Goal: Check status: Check status

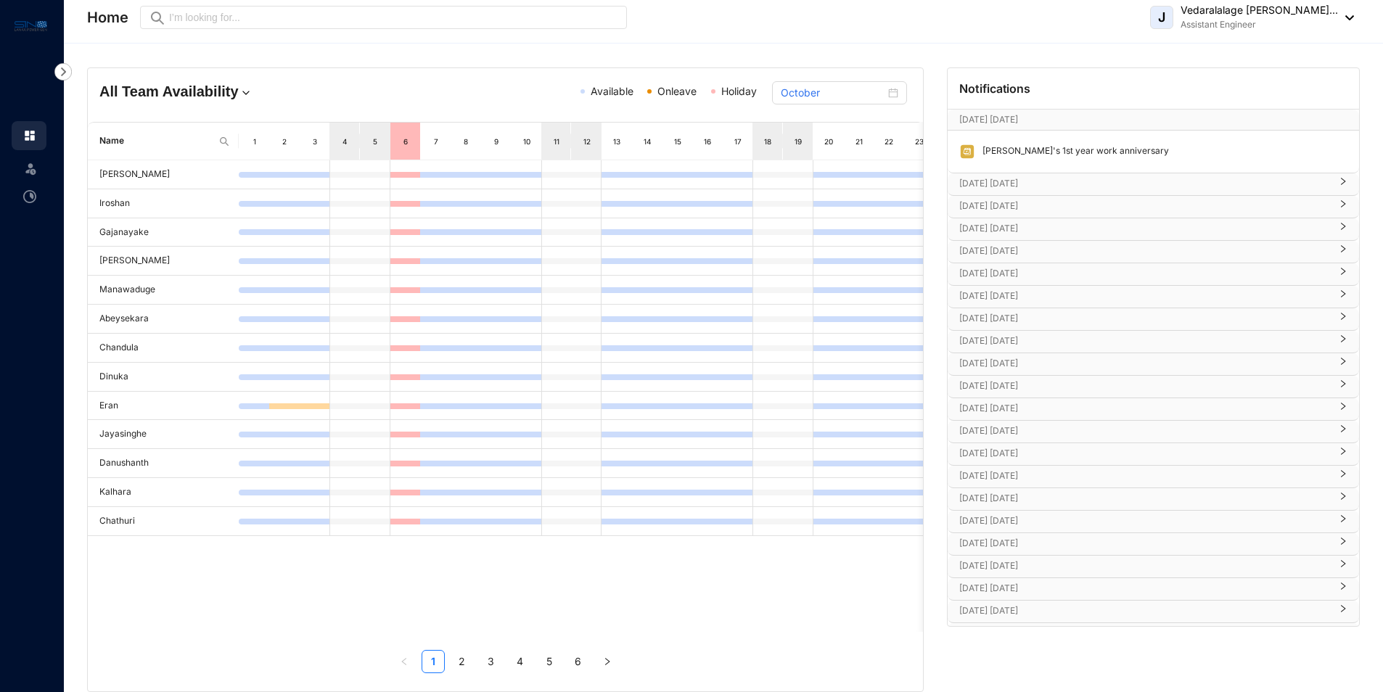
click at [1019, 606] on p "[DATE] [DATE]" at bounding box center [1145, 611] width 371 height 15
click at [1000, 505] on p "[DATE] [DATE]" at bounding box center [1145, 503] width 371 height 15
click at [989, 438] on p "[DATE] [DATE]" at bounding box center [1145, 438] width 371 height 15
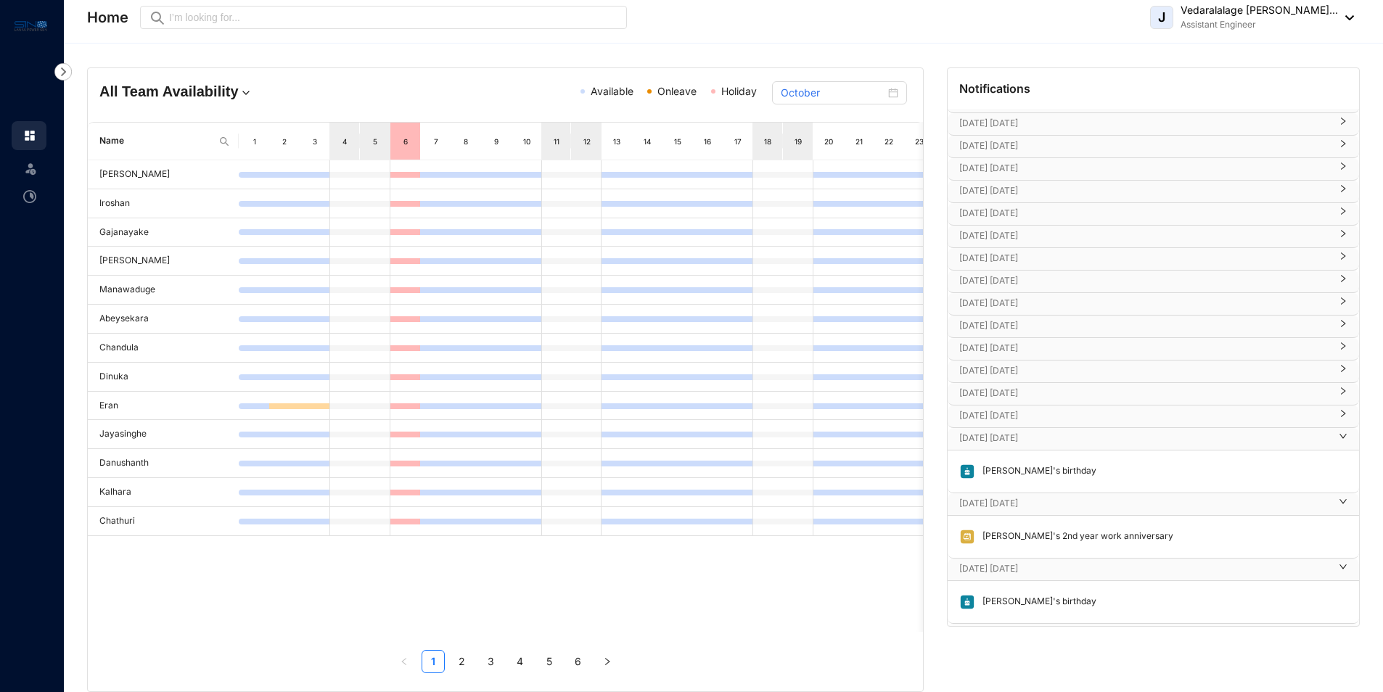
click at [996, 409] on p "[DATE] [DATE]" at bounding box center [1145, 416] width 371 height 15
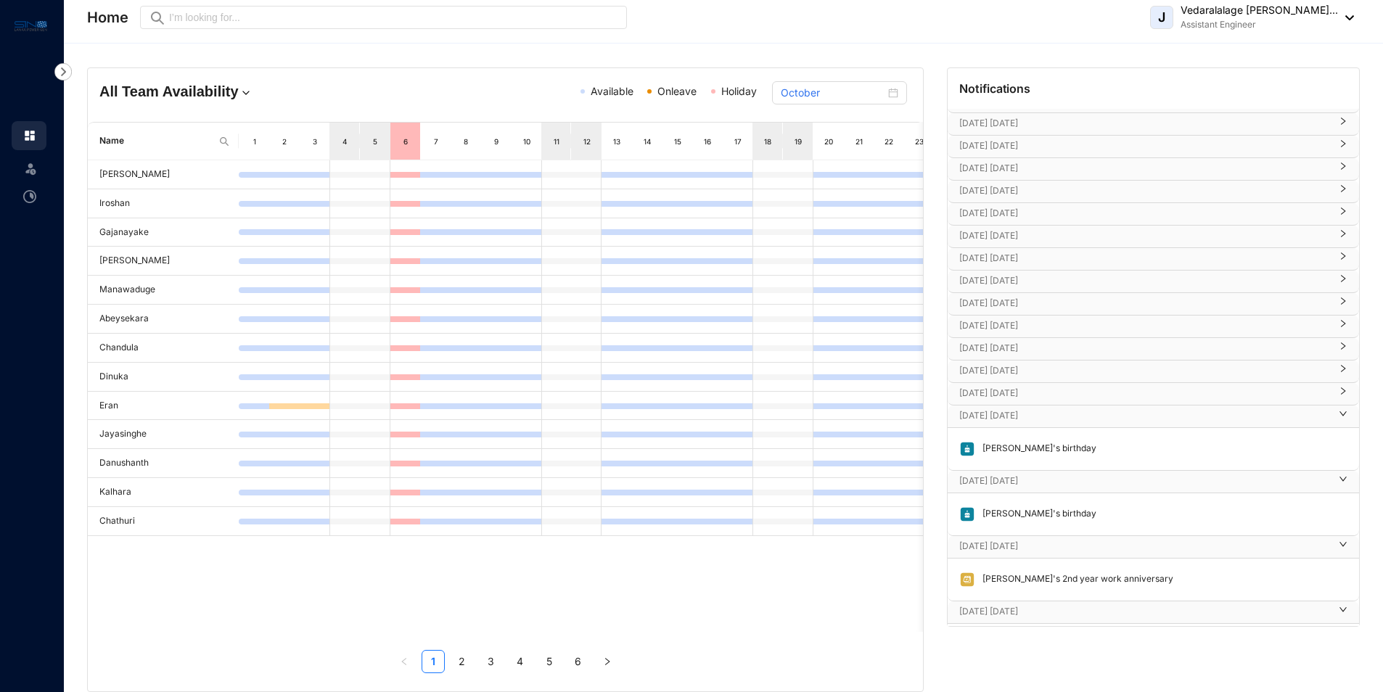
click at [992, 391] on p "[DATE] [DATE]" at bounding box center [1145, 393] width 371 height 15
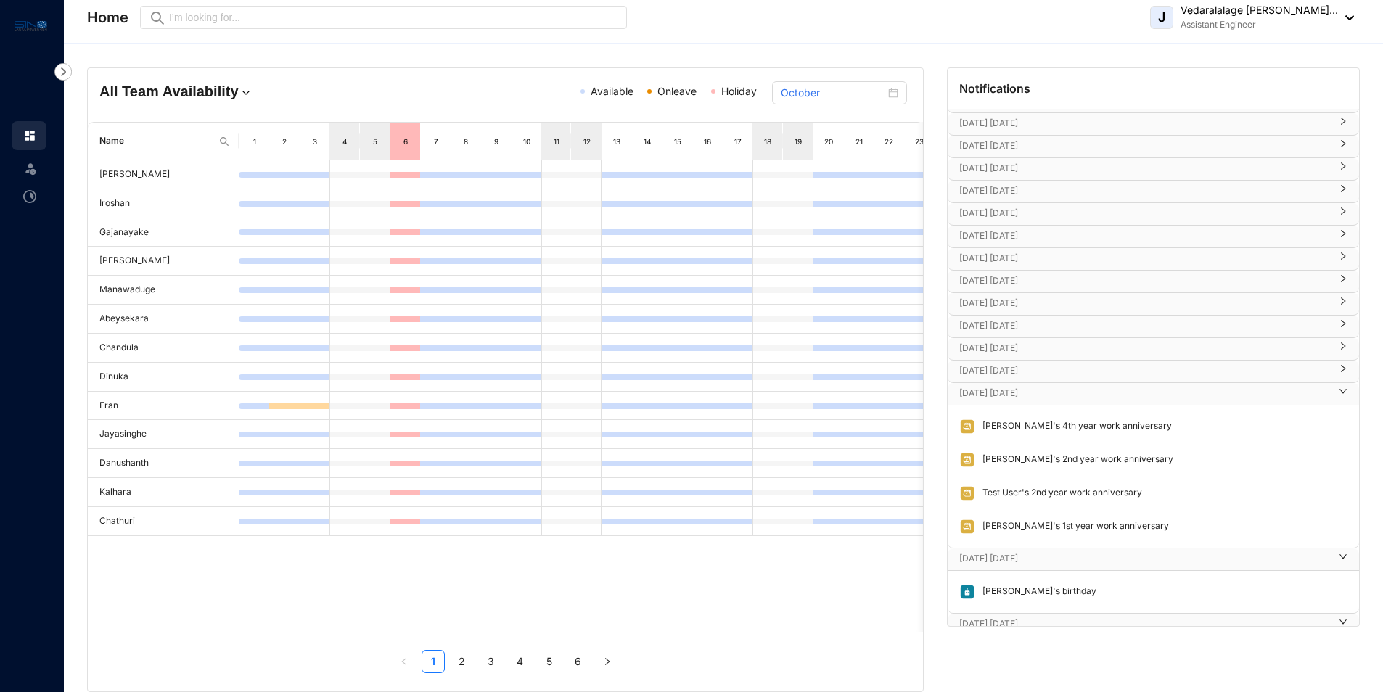
click at [991, 364] on p "[DATE] [DATE]" at bounding box center [1145, 371] width 371 height 15
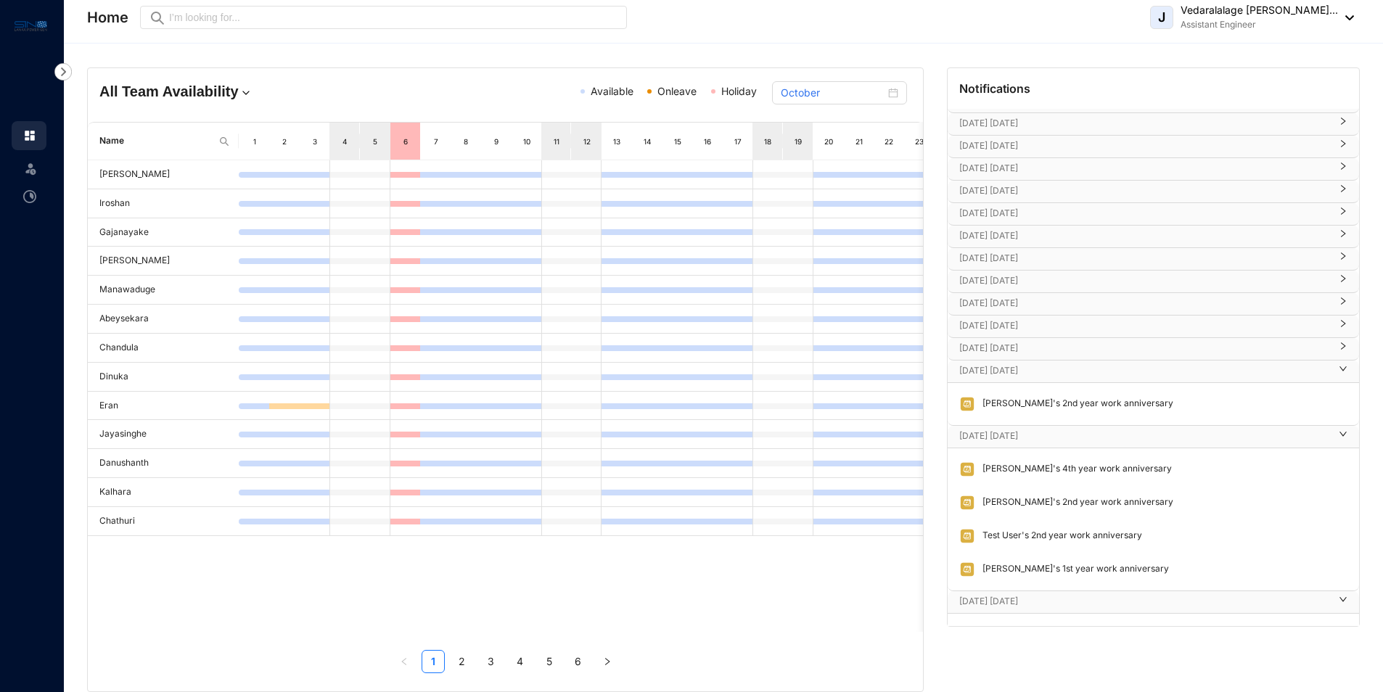
click at [993, 346] on p "[DATE] [DATE]" at bounding box center [1145, 348] width 371 height 15
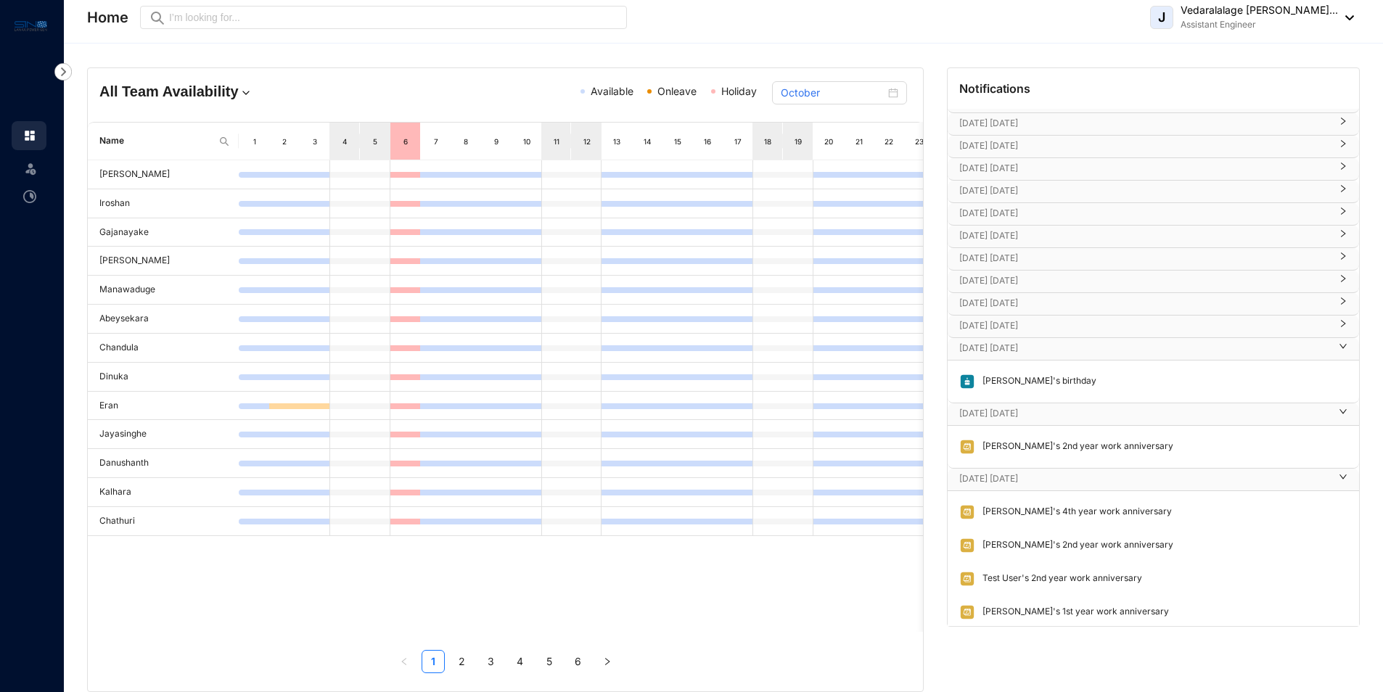
click at [995, 319] on p "[DATE] [DATE]" at bounding box center [1145, 326] width 371 height 15
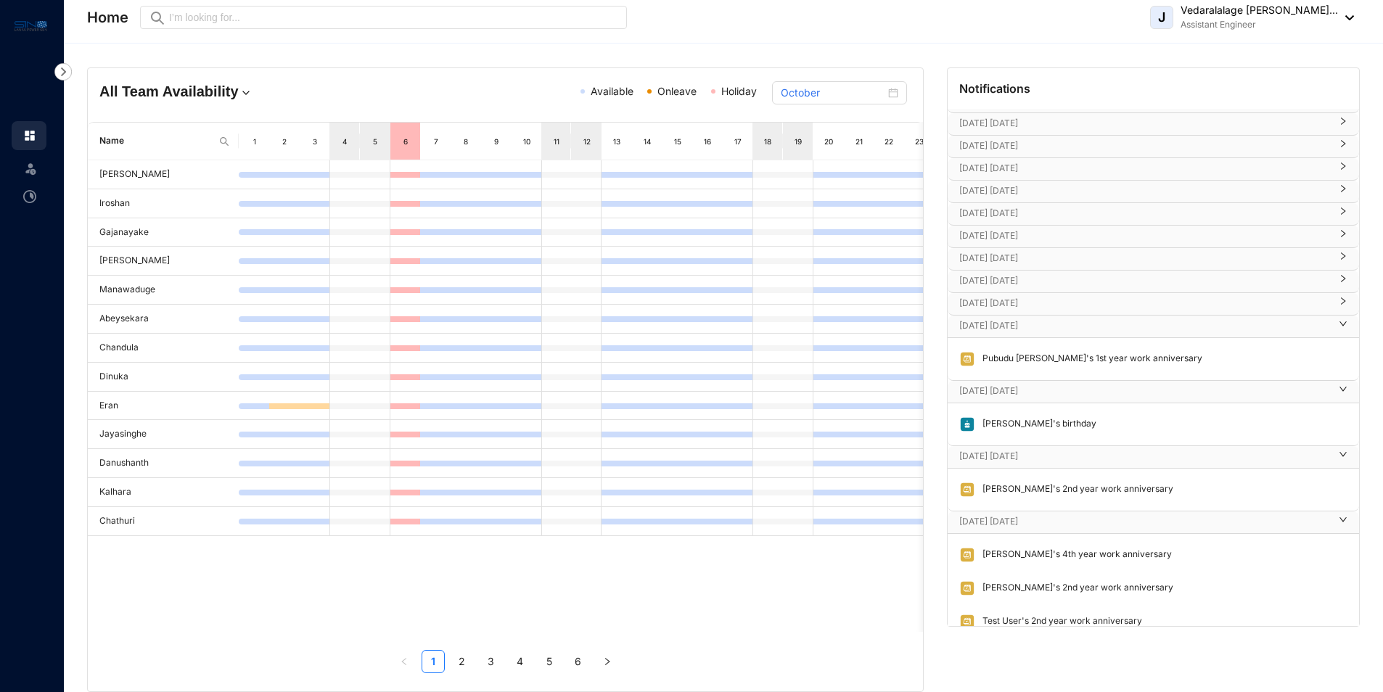
click at [1001, 304] on p "[DATE] [DATE]" at bounding box center [1145, 303] width 371 height 15
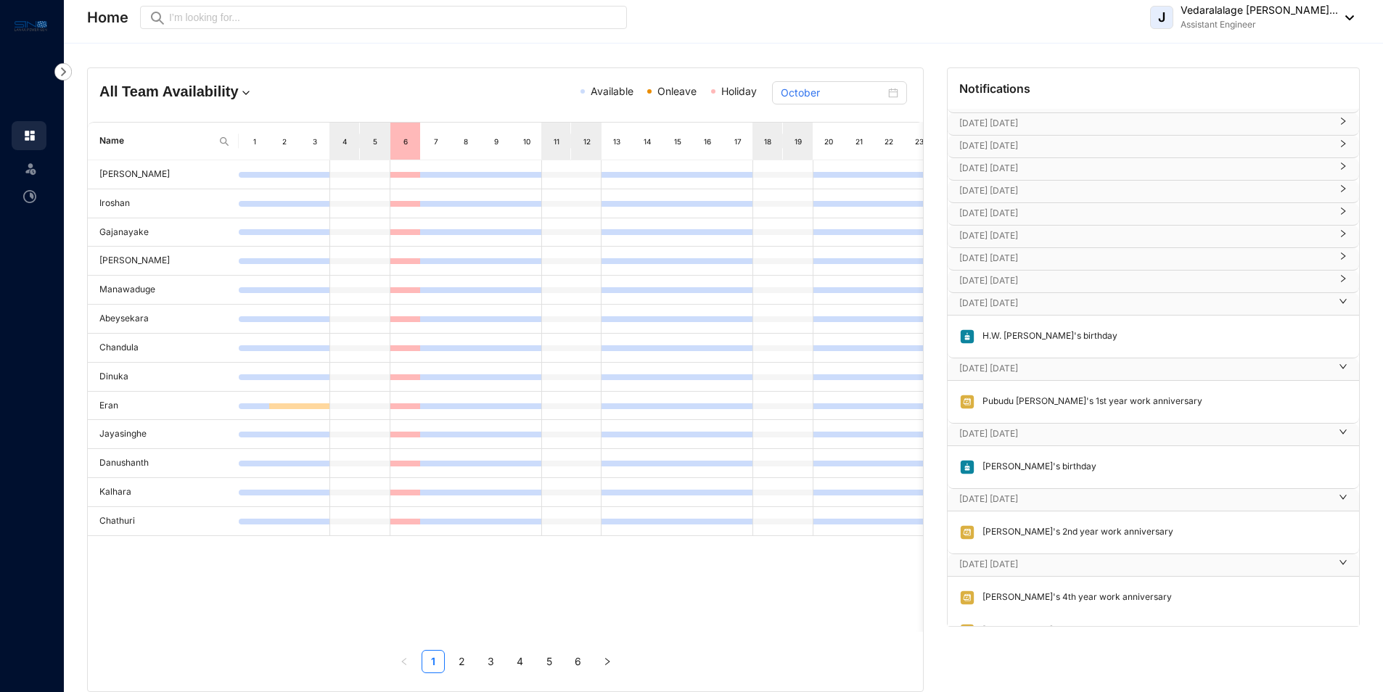
click at [1005, 277] on p "[DATE] [DATE]" at bounding box center [1145, 281] width 371 height 15
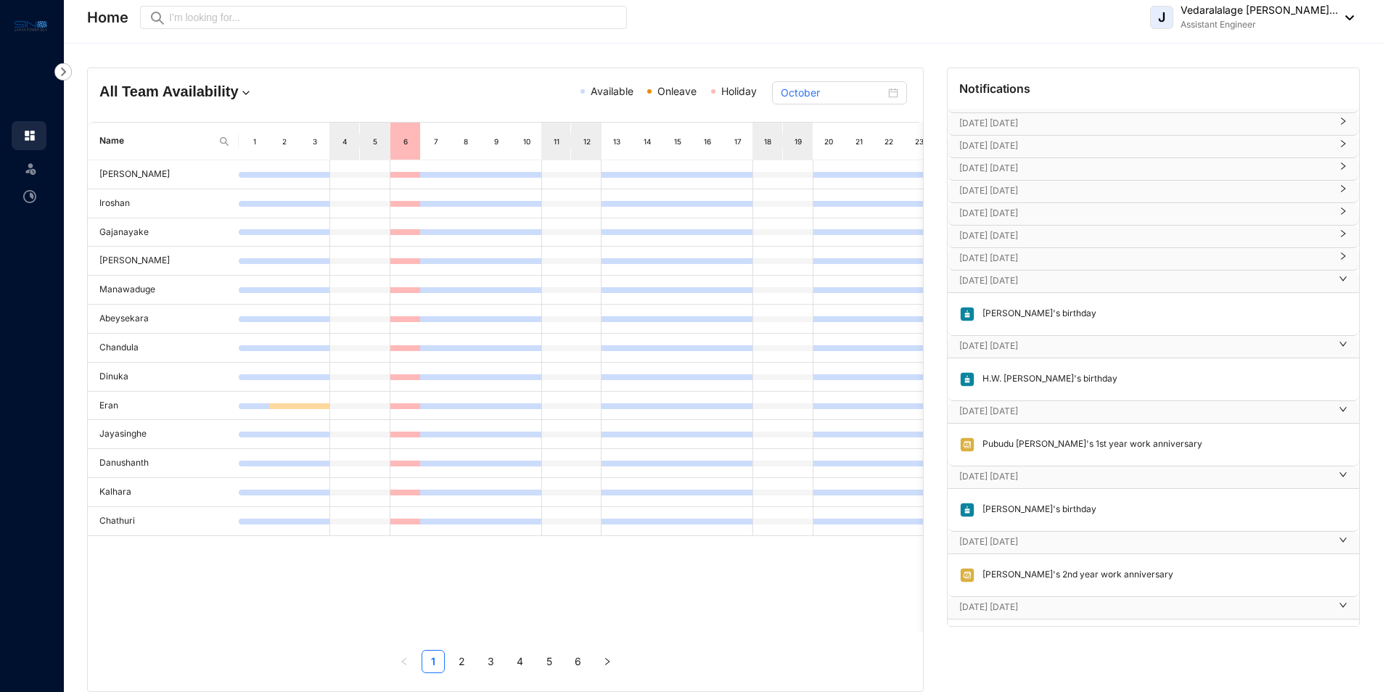
click at [986, 259] on p "[DATE] [DATE]" at bounding box center [1145, 258] width 371 height 15
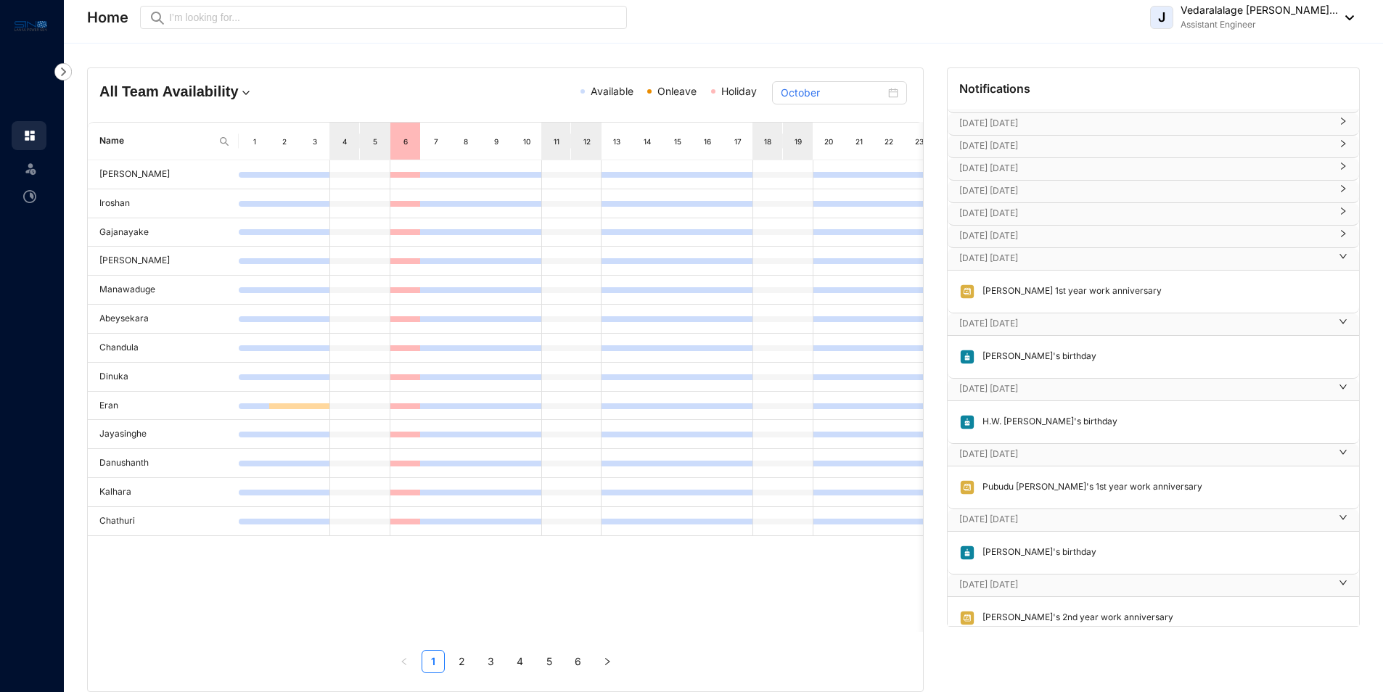
click at [1001, 231] on p "[DATE] [DATE]" at bounding box center [1145, 236] width 371 height 15
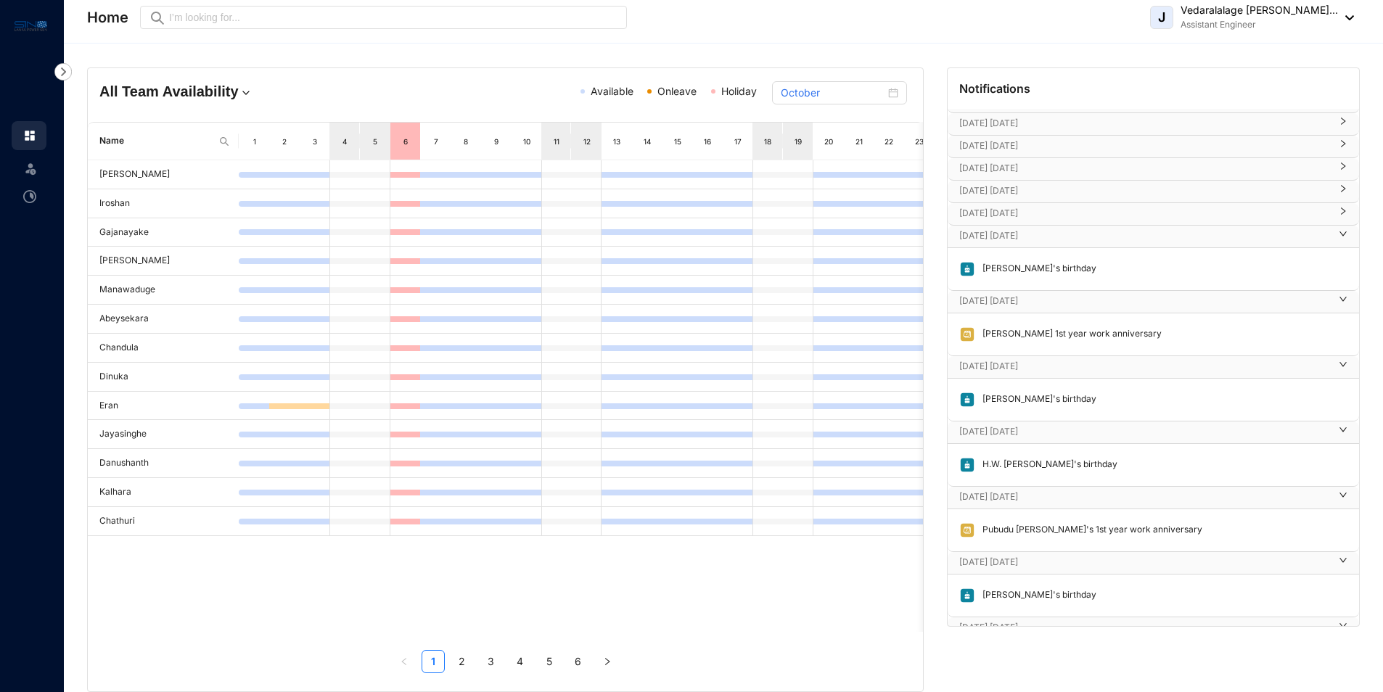
click at [1018, 214] on p "[DATE] [DATE]" at bounding box center [1145, 213] width 371 height 15
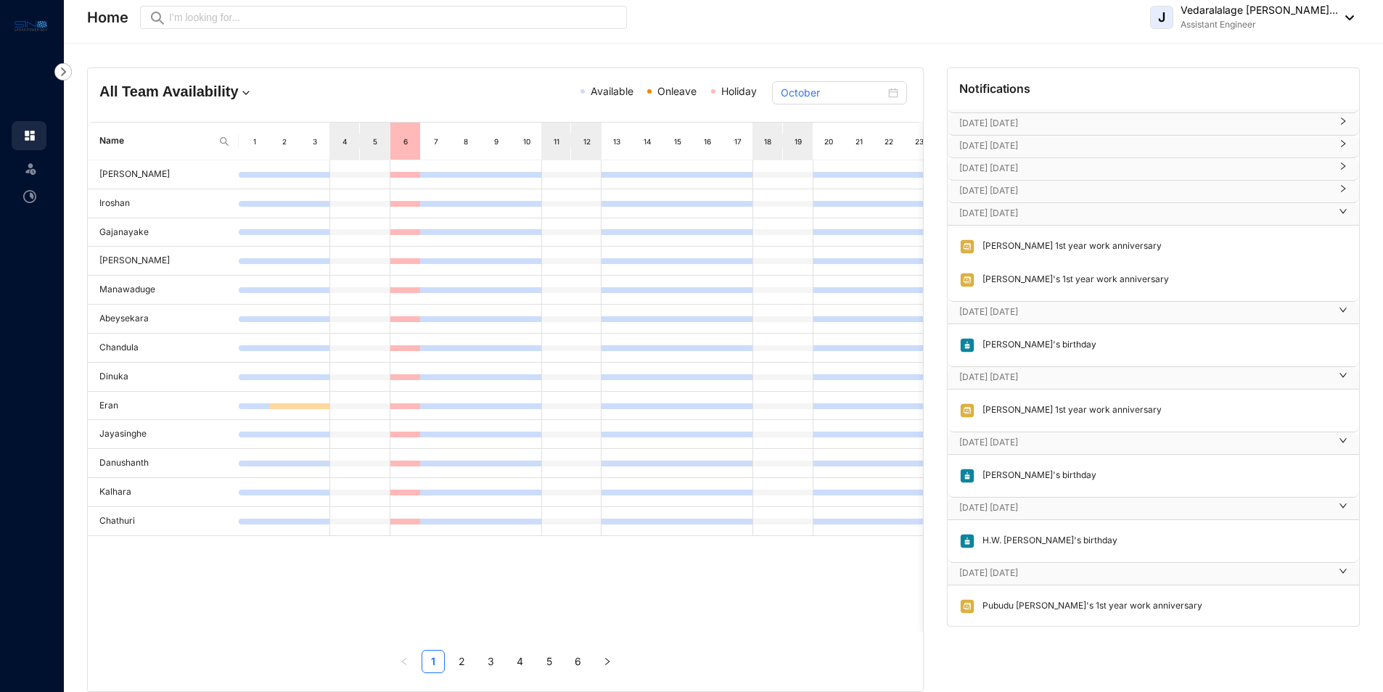
click at [1012, 186] on p "[DATE] [DATE]" at bounding box center [1145, 191] width 371 height 15
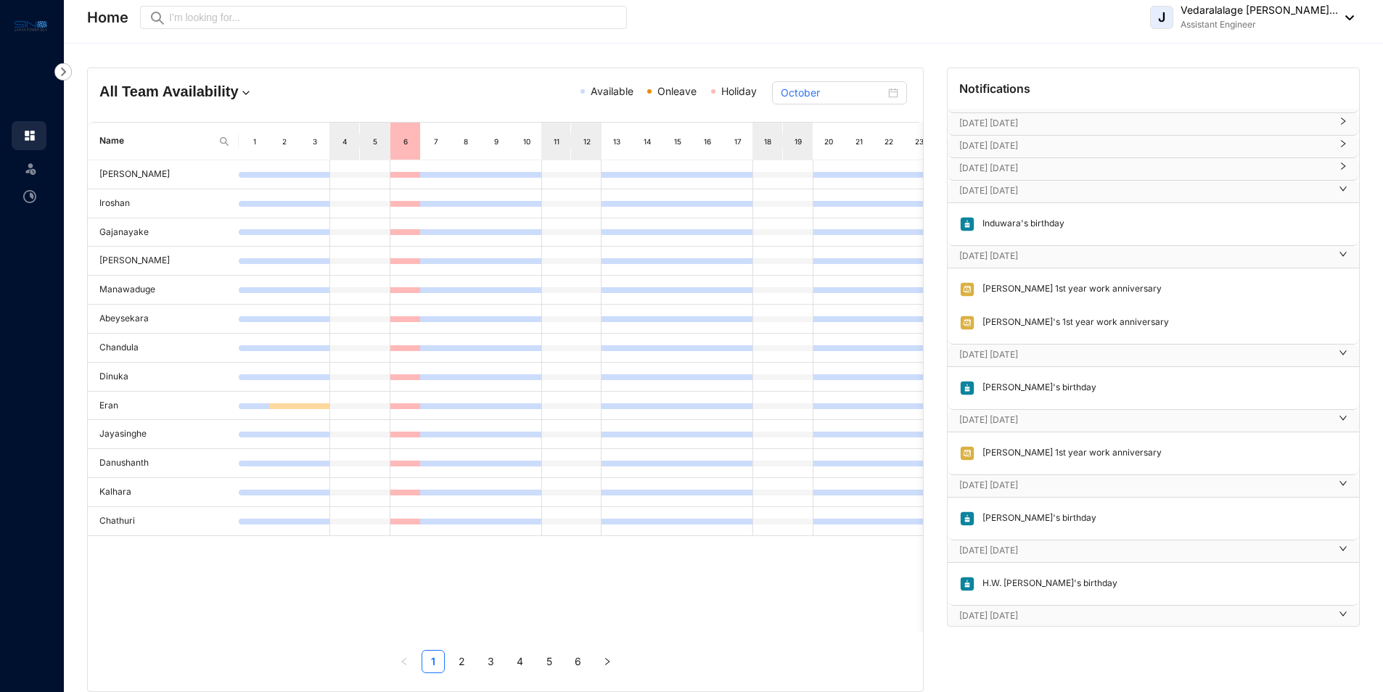
click at [1011, 168] on p "[DATE] [DATE]" at bounding box center [1145, 168] width 371 height 15
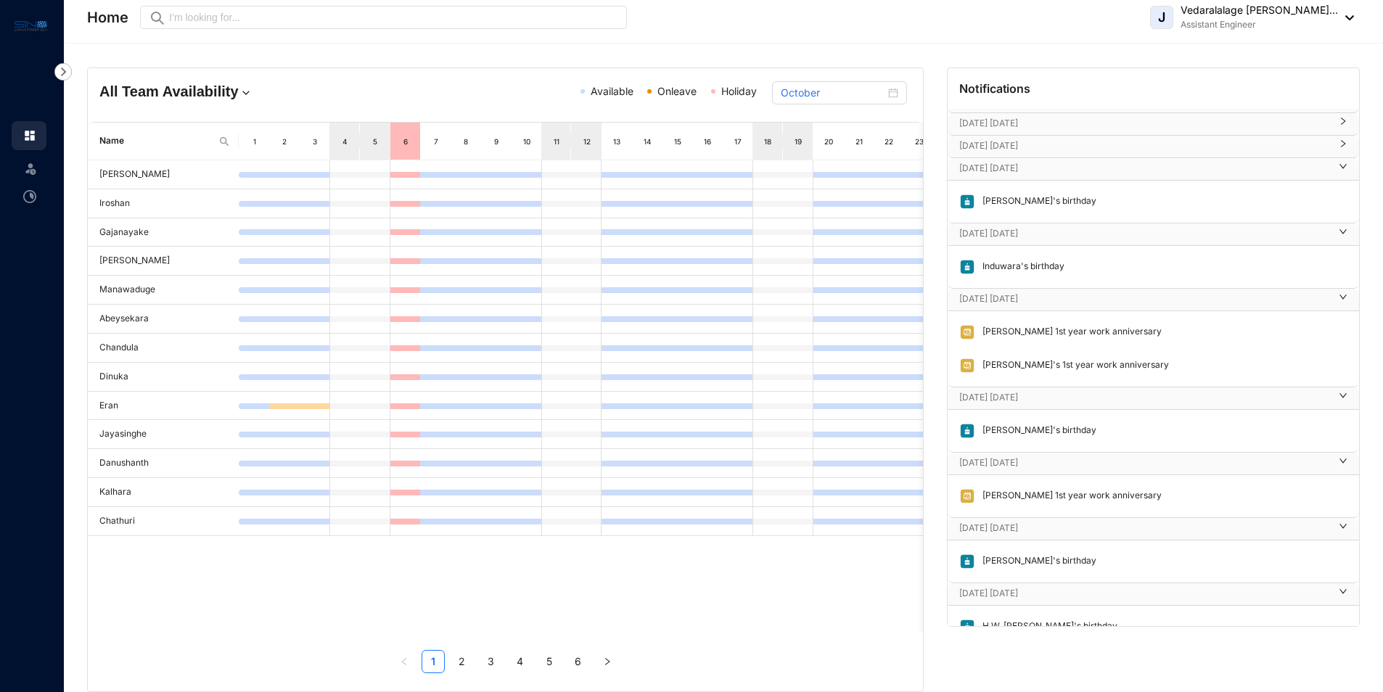
click at [999, 146] on p "[DATE] [DATE]" at bounding box center [1145, 146] width 371 height 15
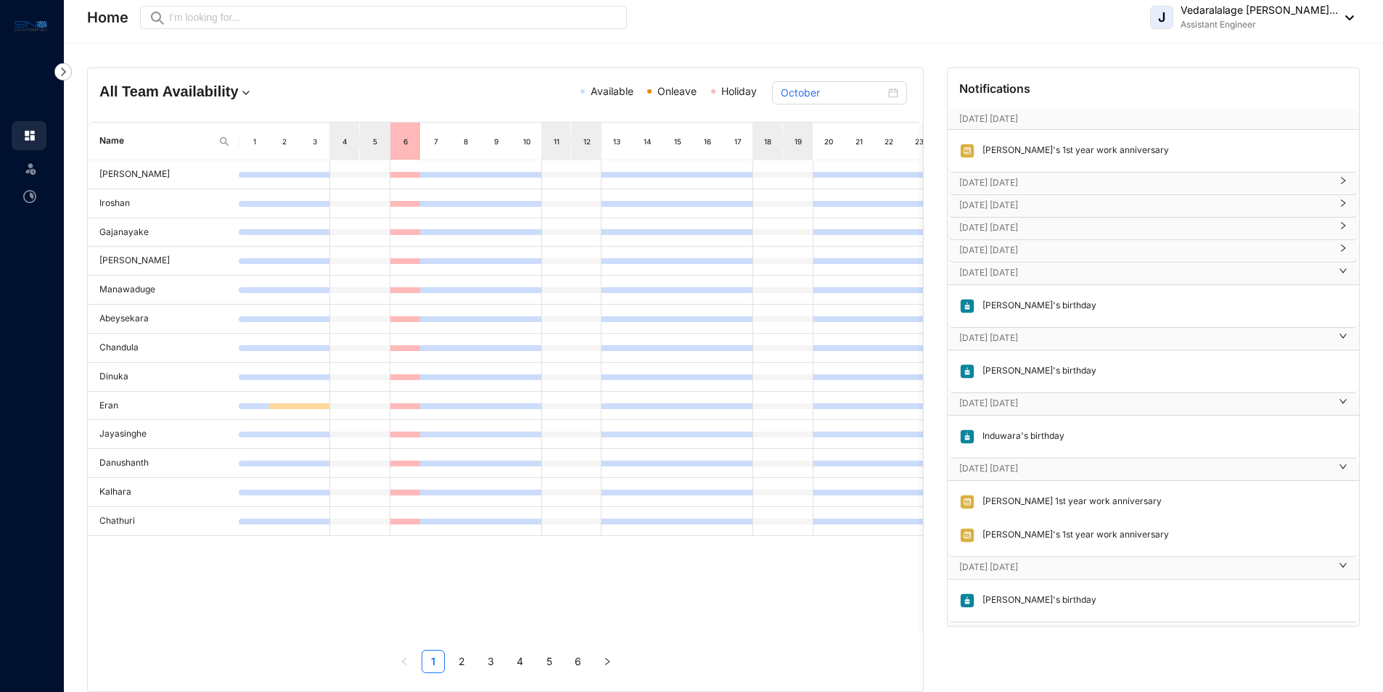
scroll to position [0, 0]
click at [1019, 241] on div "[DATE] [DATE]" at bounding box center [1154, 252] width 412 height 22
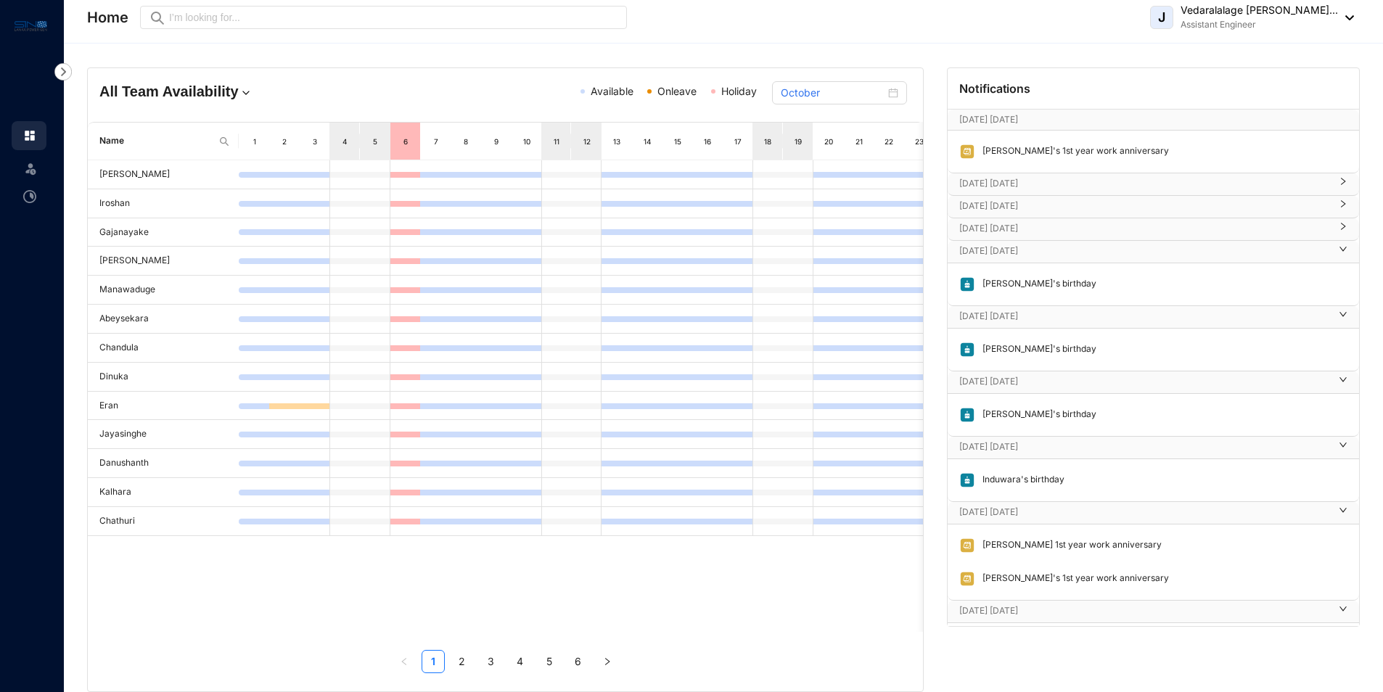
click at [1016, 224] on p "[DATE] [DATE]" at bounding box center [1145, 228] width 371 height 15
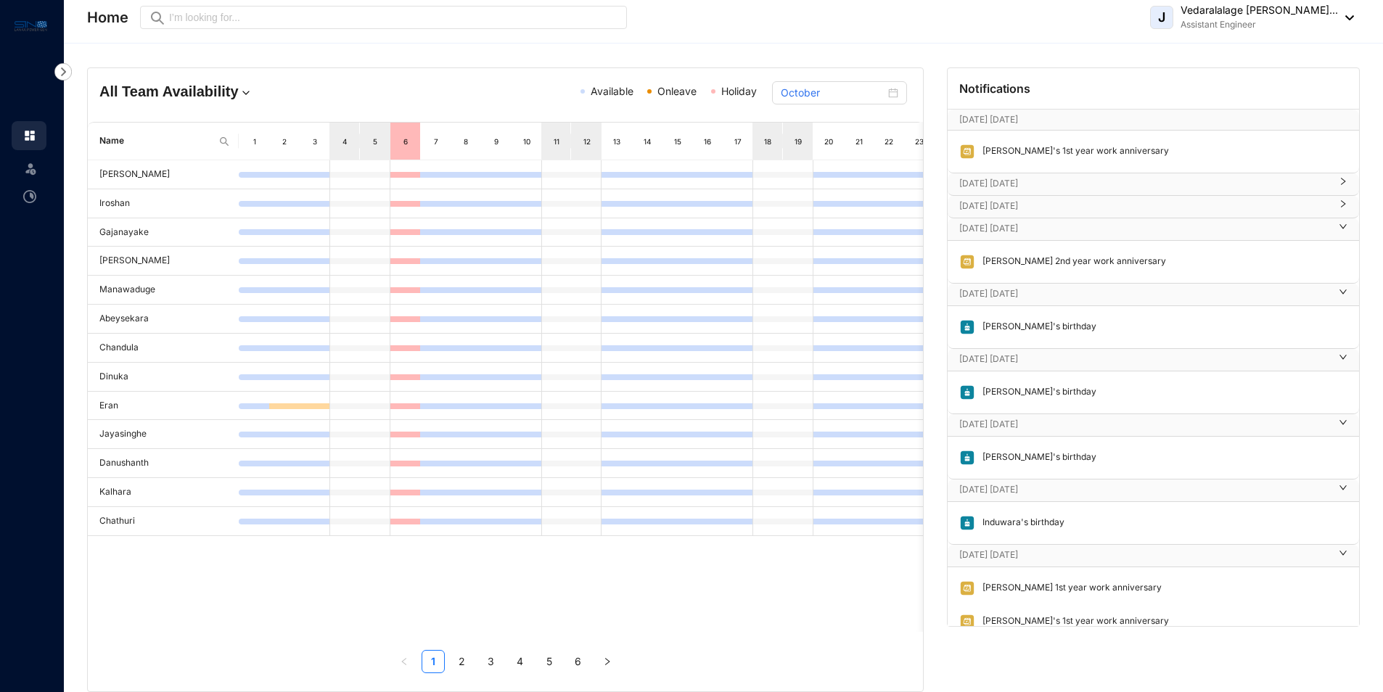
click at [1018, 200] on p "[DATE] [DATE]" at bounding box center [1145, 206] width 371 height 15
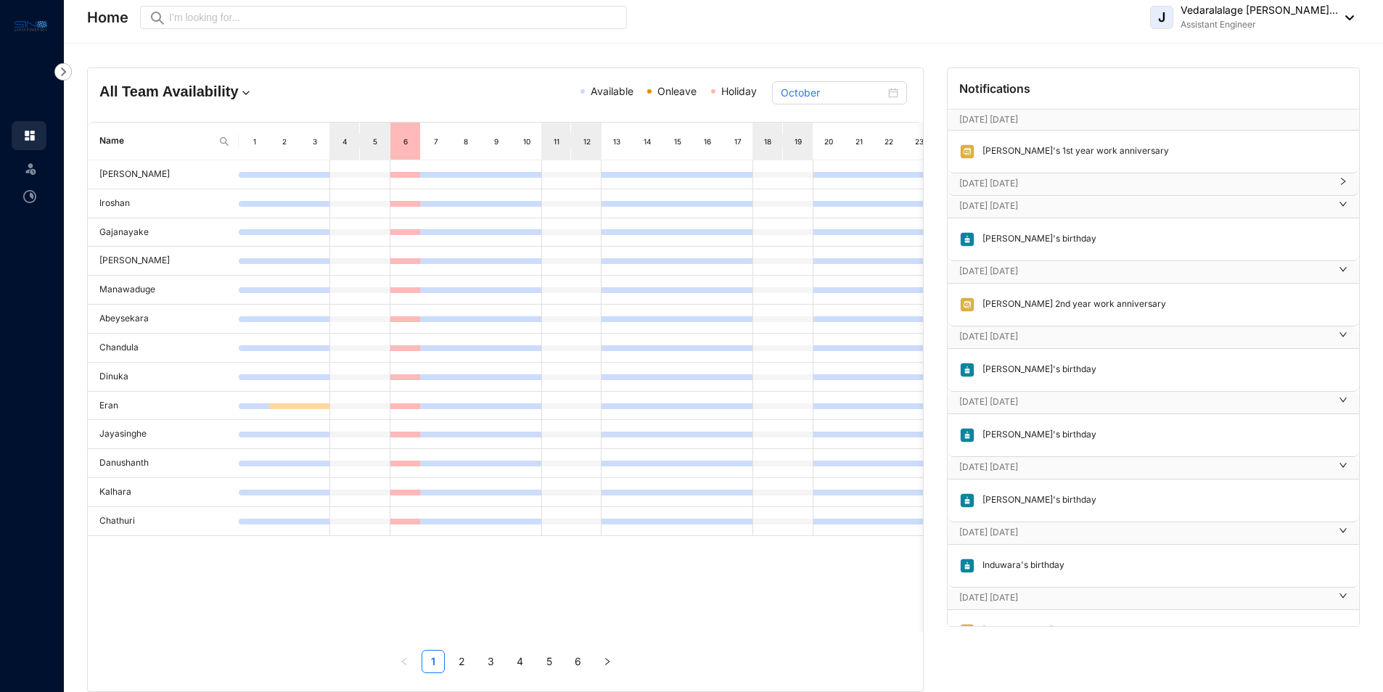
click at [1018, 187] on p "[DATE] [DATE]" at bounding box center [1145, 183] width 371 height 15
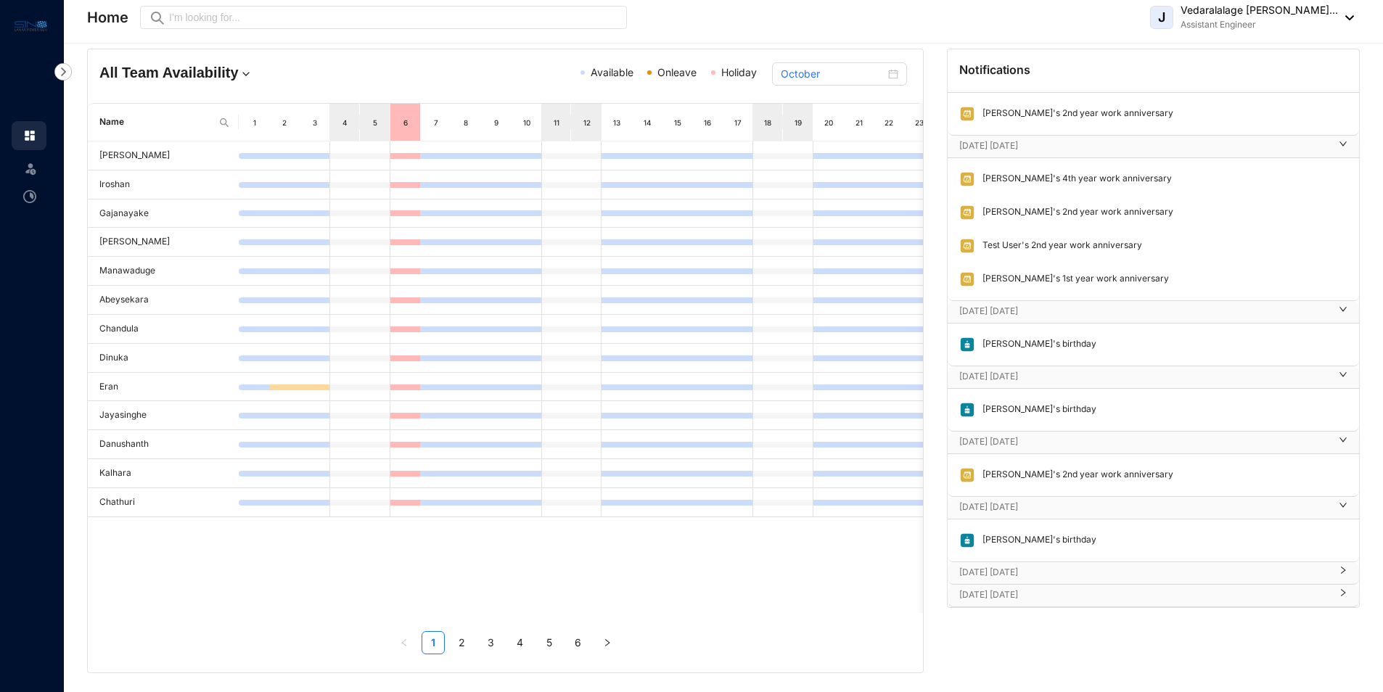
scroll to position [23, 0]
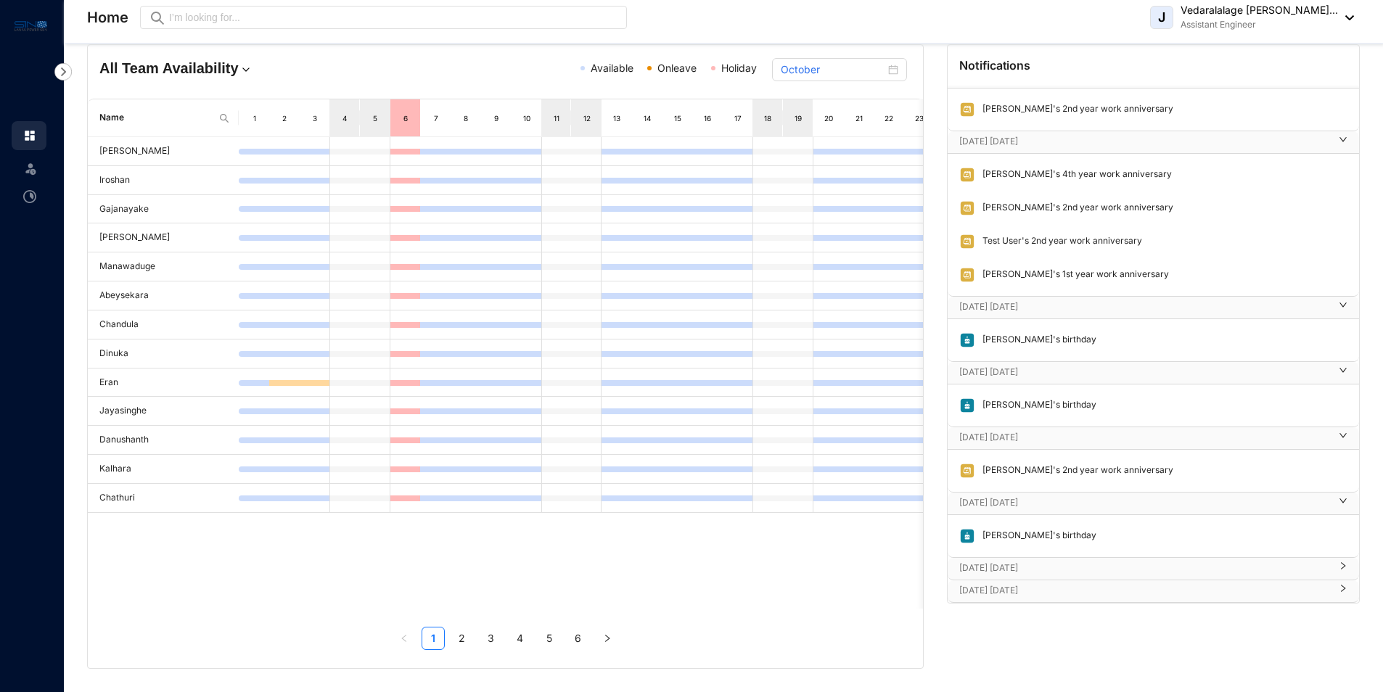
click at [1002, 594] on p "[DATE] [DATE]" at bounding box center [1145, 591] width 371 height 15
click at [1004, 579] on div "[DATE] [DATE]" at bounding box center [1154, 569] width 412 height 22
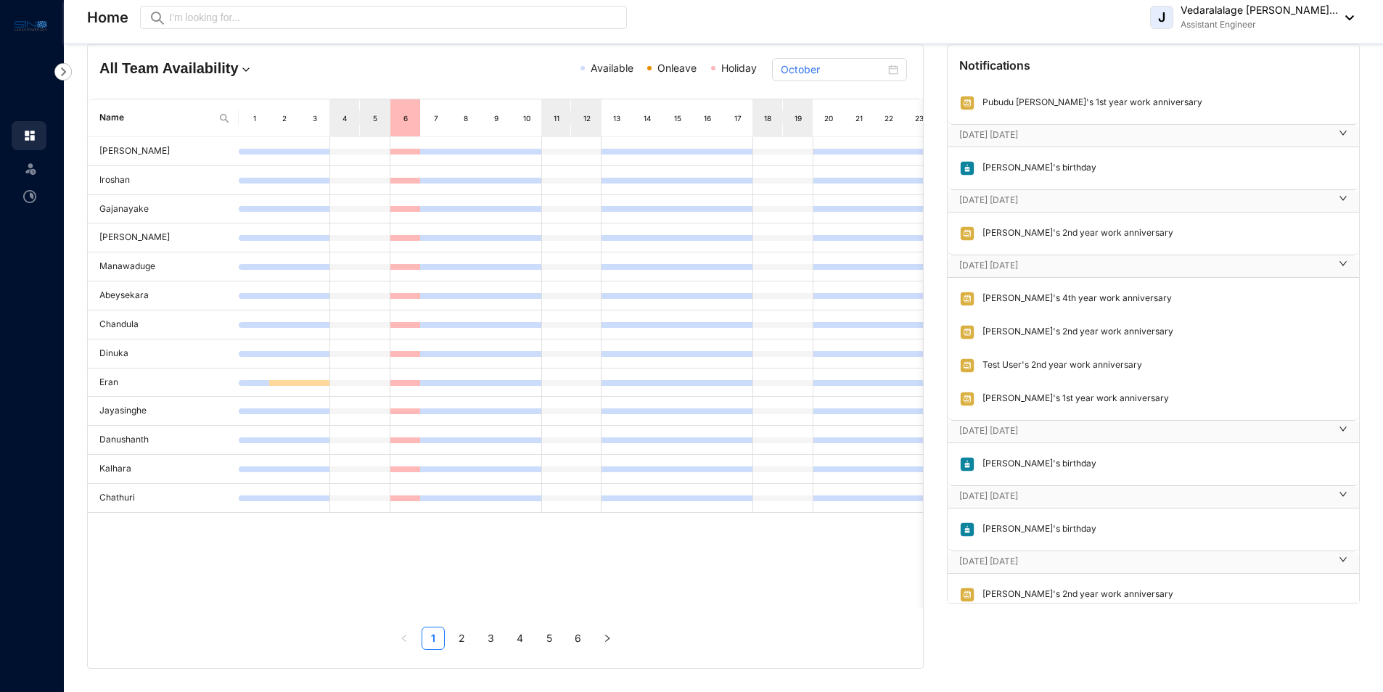
scroll to position [894, 0]
